Goal: Task Accomplishment & Management: Manage account settings

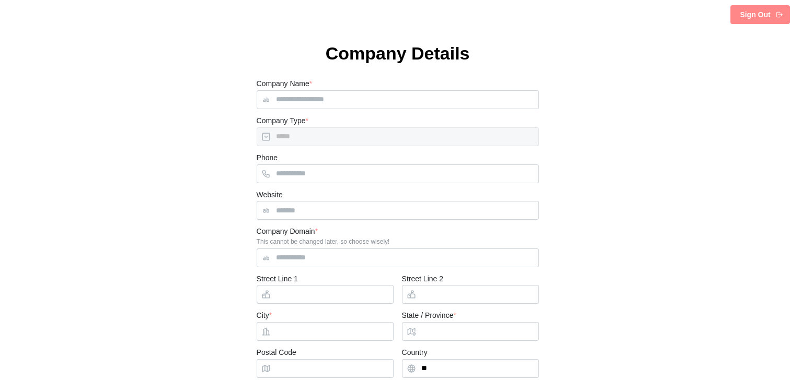
click at [745, 9] on span "Sign Out" at bounding box center [755, 15] width 30 height 18
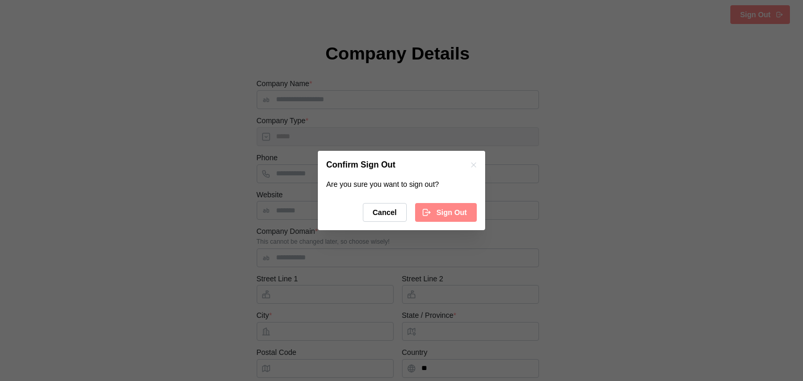
click at [443, 217] on span "Sign Out" at bounding box center [451, 213] width 30 height 18
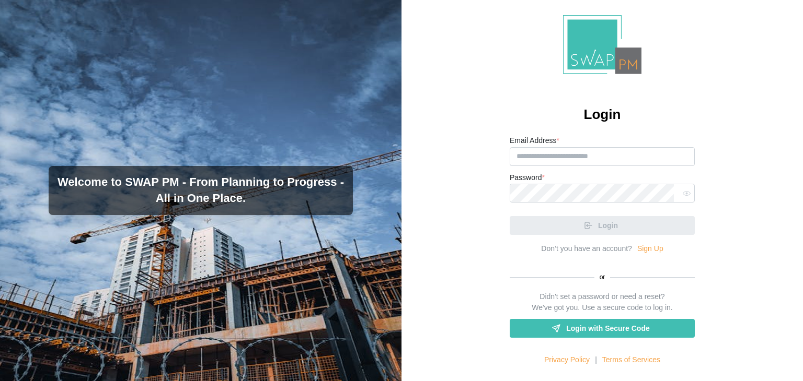
click at [600, 331] on span "Login with Secure Code" at bounding box center [607, 329] width 83 height 18
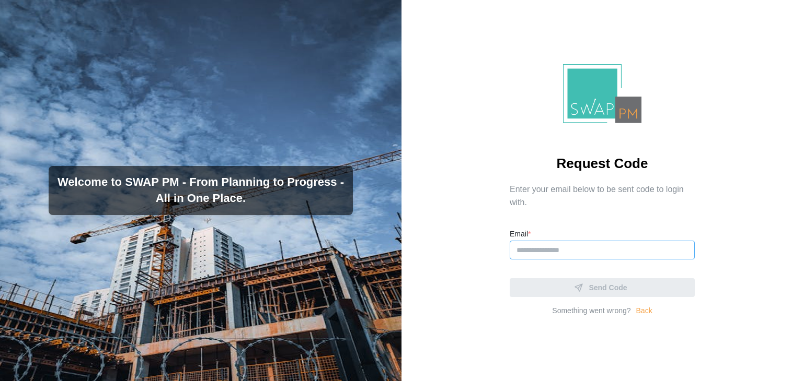
click at [529, 248] on input "Email *" at bounding box center [601, 250] width 185 height 19
paste input "**********"
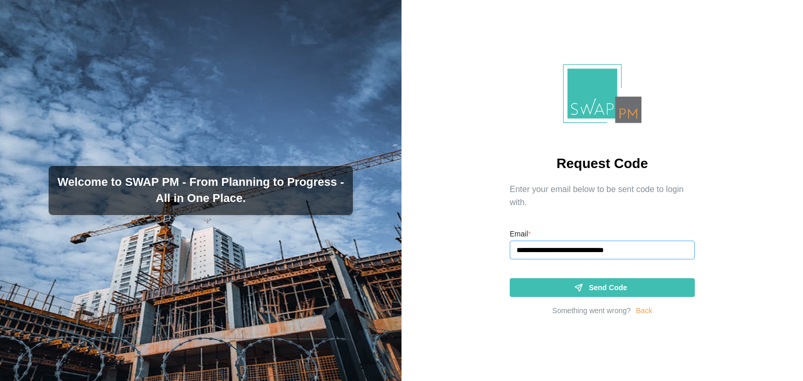
type input "**********"
click at [539, 289] on div "Send Code" at bounding box center [600, 288] width 168 height 18
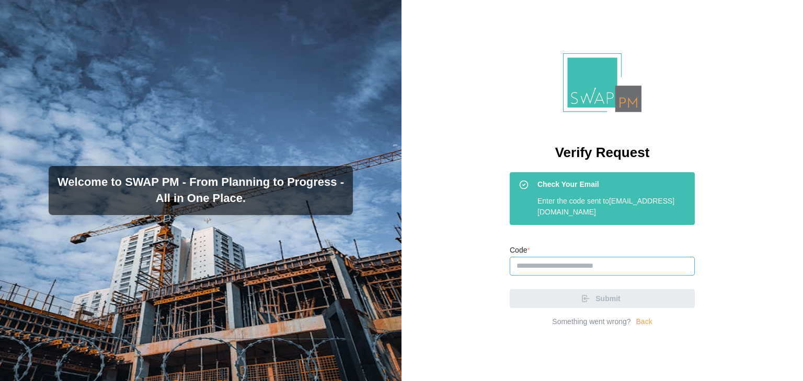
click at [566, 266] on input "Code *" at bounding box center [601, 266] width 185 height 19
paste input "******"
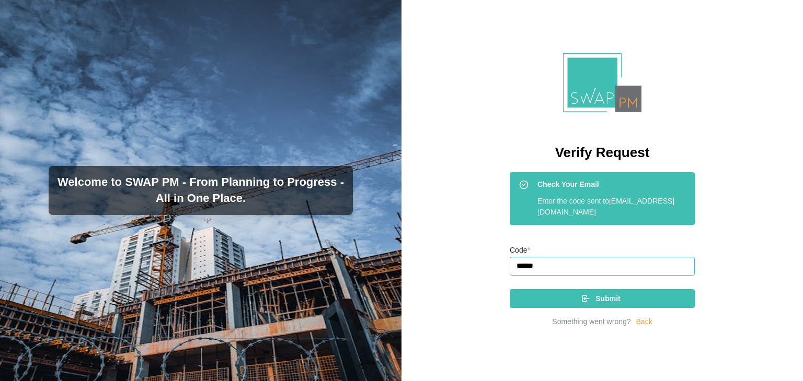
type input "******"
click at [588, 293] on div "Submit" at bounding box center [600, 299] width 168 height 18
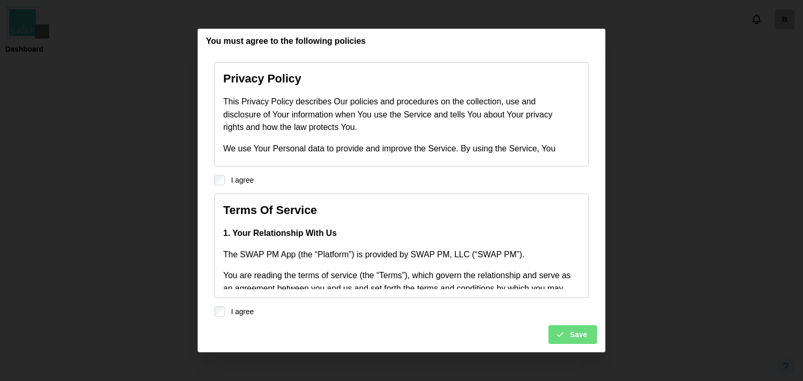
click at [563, 330] on icon "submit" at bounding box center [559, 334] width 9 height 9
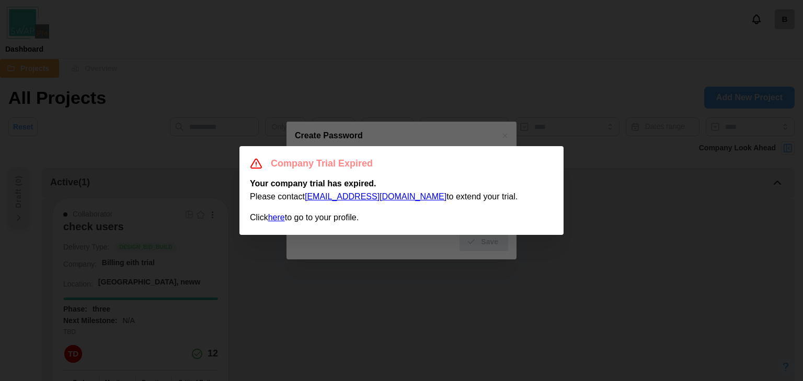
click at [280, 222] on link "here" at bounding box center [276, 217] width 17 height 9
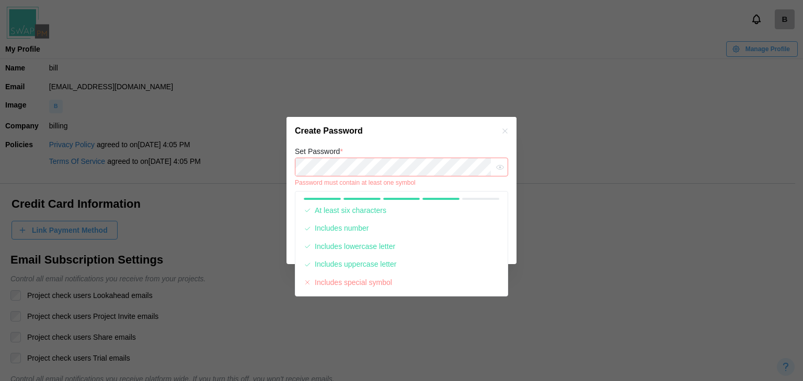
click at [425, 152] on div "Set Password * Password must contain at least one symbol" at bounding box center [401, 166] width 213 height 42
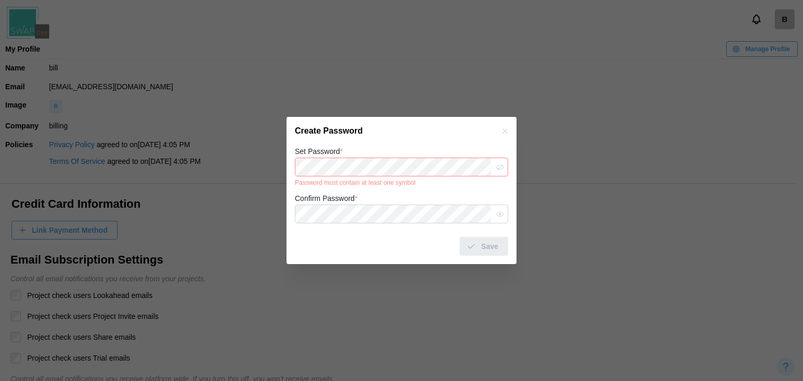
click at [505, 164] on button "button" at bounding box center [500, 167] width 14 height 14
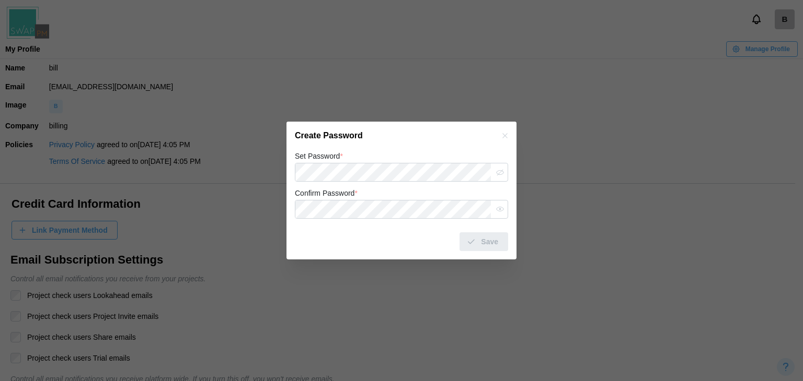
click at [383, 149] on div "Create Password" at bounding box center [401, 136] width 230 height 28
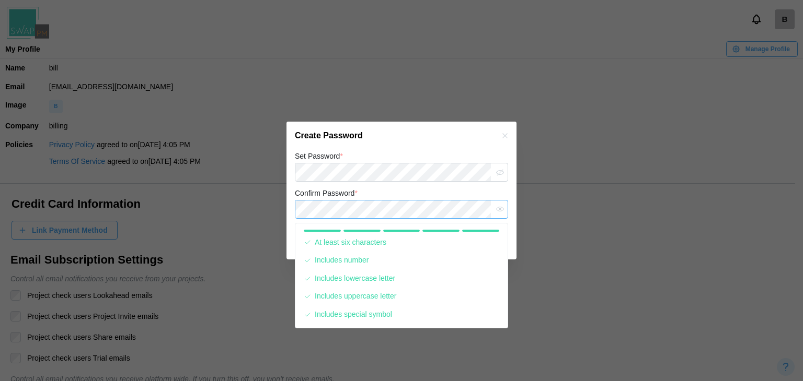
click at [459, 233] on button "Save" at bounding box center [483, 242] width 49 height 19
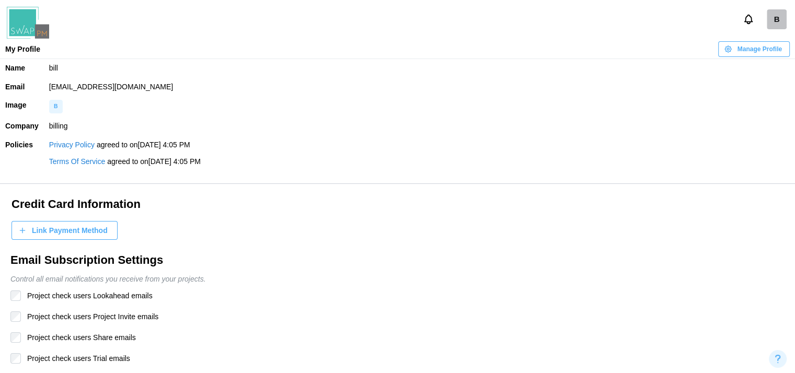
click at [32, 19] on img at bounding box center [28, 23] width 42 height 32
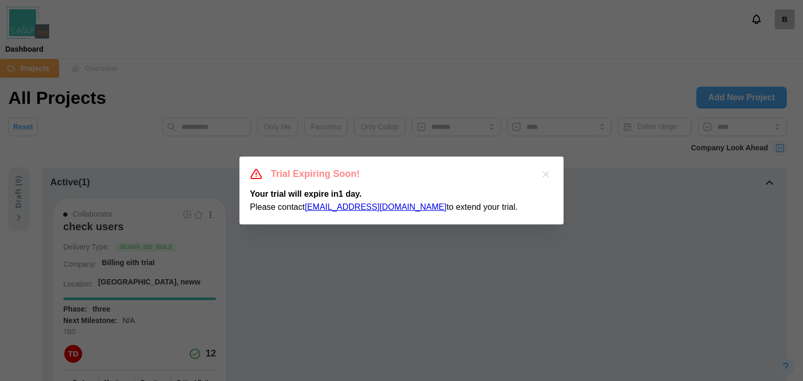
click at [542, 179] on icon "button" at bounding box center [545, 174] width 10 height 10
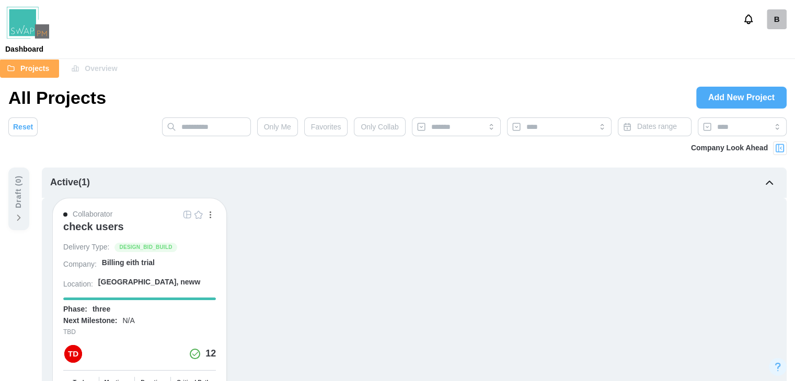
click at [88, 64] on span "Overview" at bounding box center [101, 69] width 32 height 18
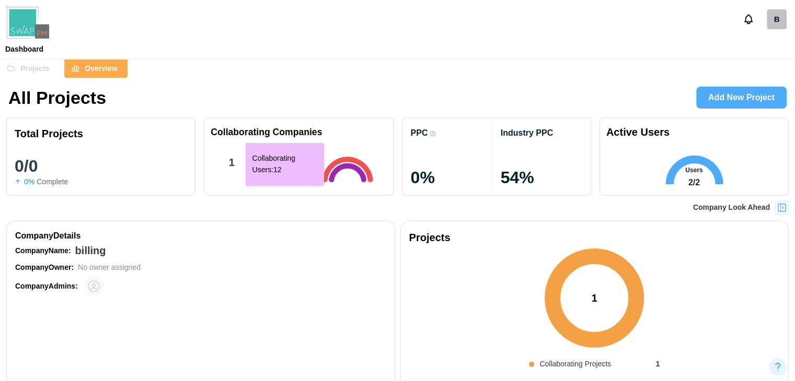
scroll to position [0, 2314]
click at [341, 162] on icon at bounding box center [347, 170] width 51 height 26
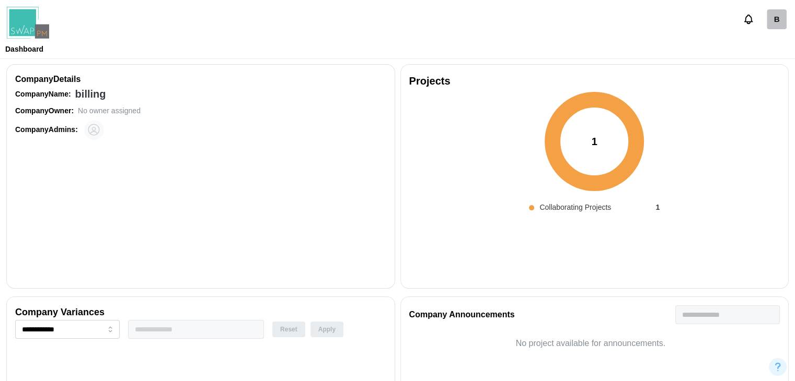
scroll to position [0, 0]
